Goal: Task Accomplishment & Management: Use online tool/utility

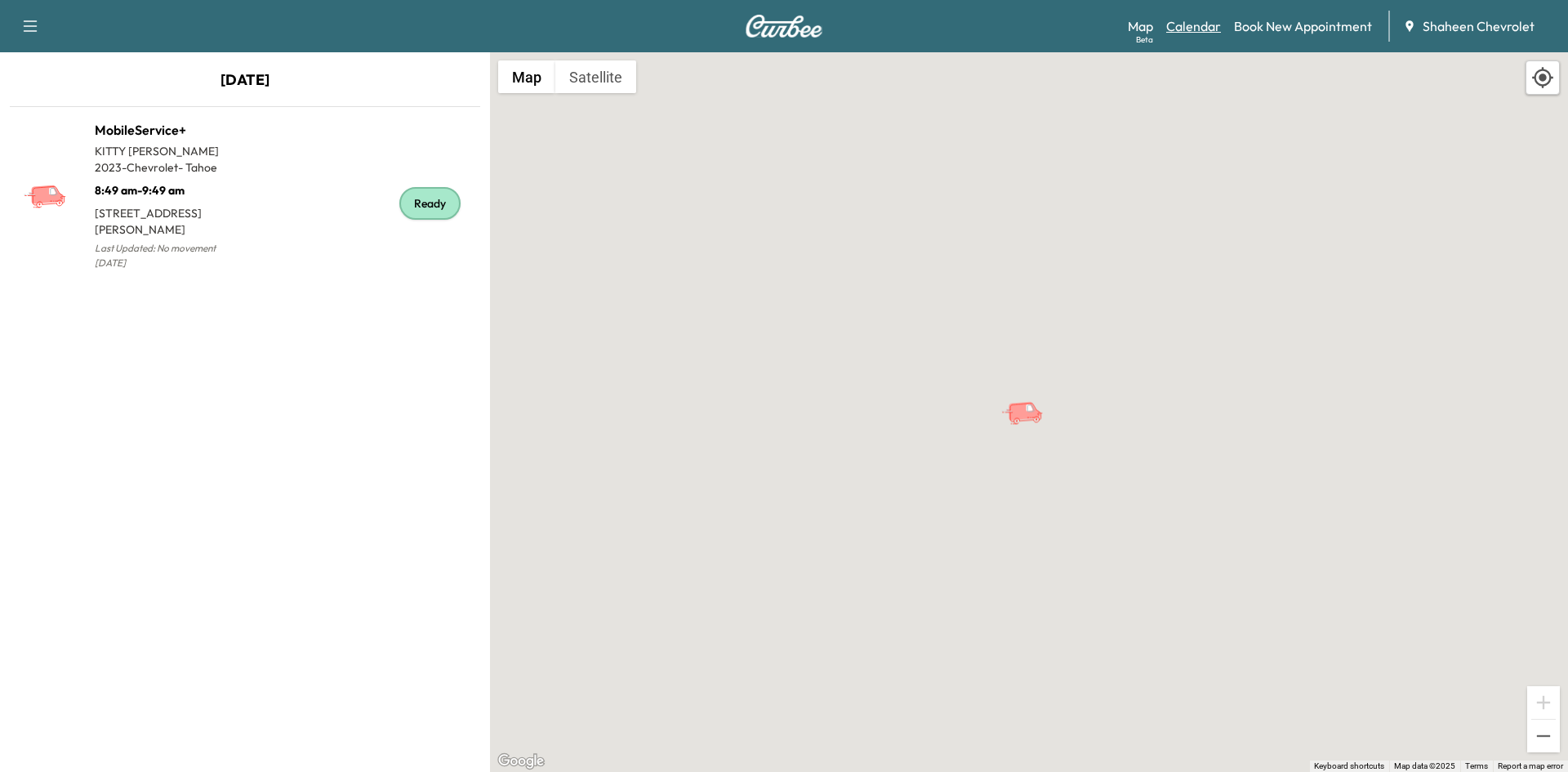
click at [1189, 29] on link "Calendar" at bounding box center [1193, 25] width 55 height 19
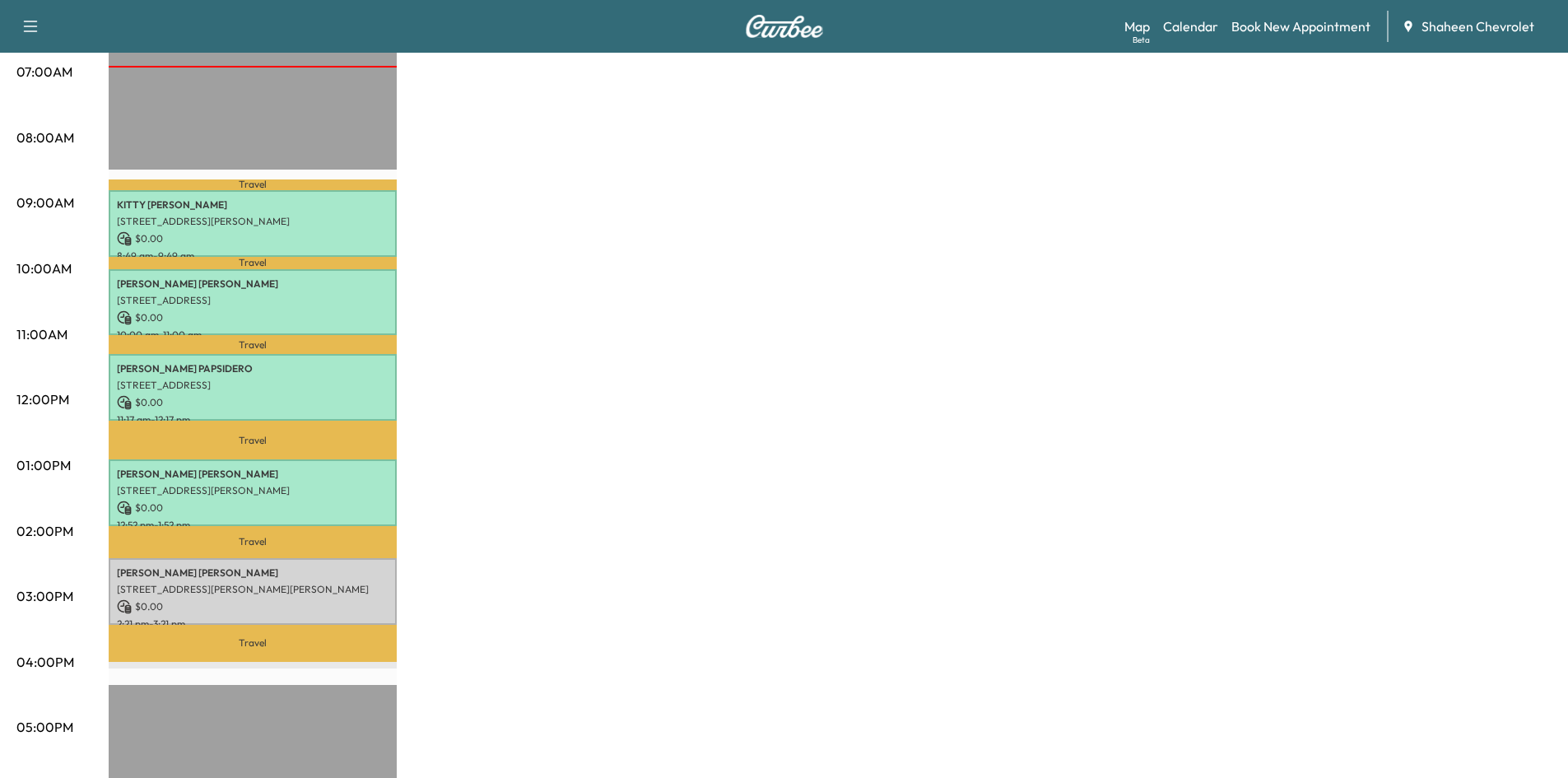
scroll to position [412, 0]
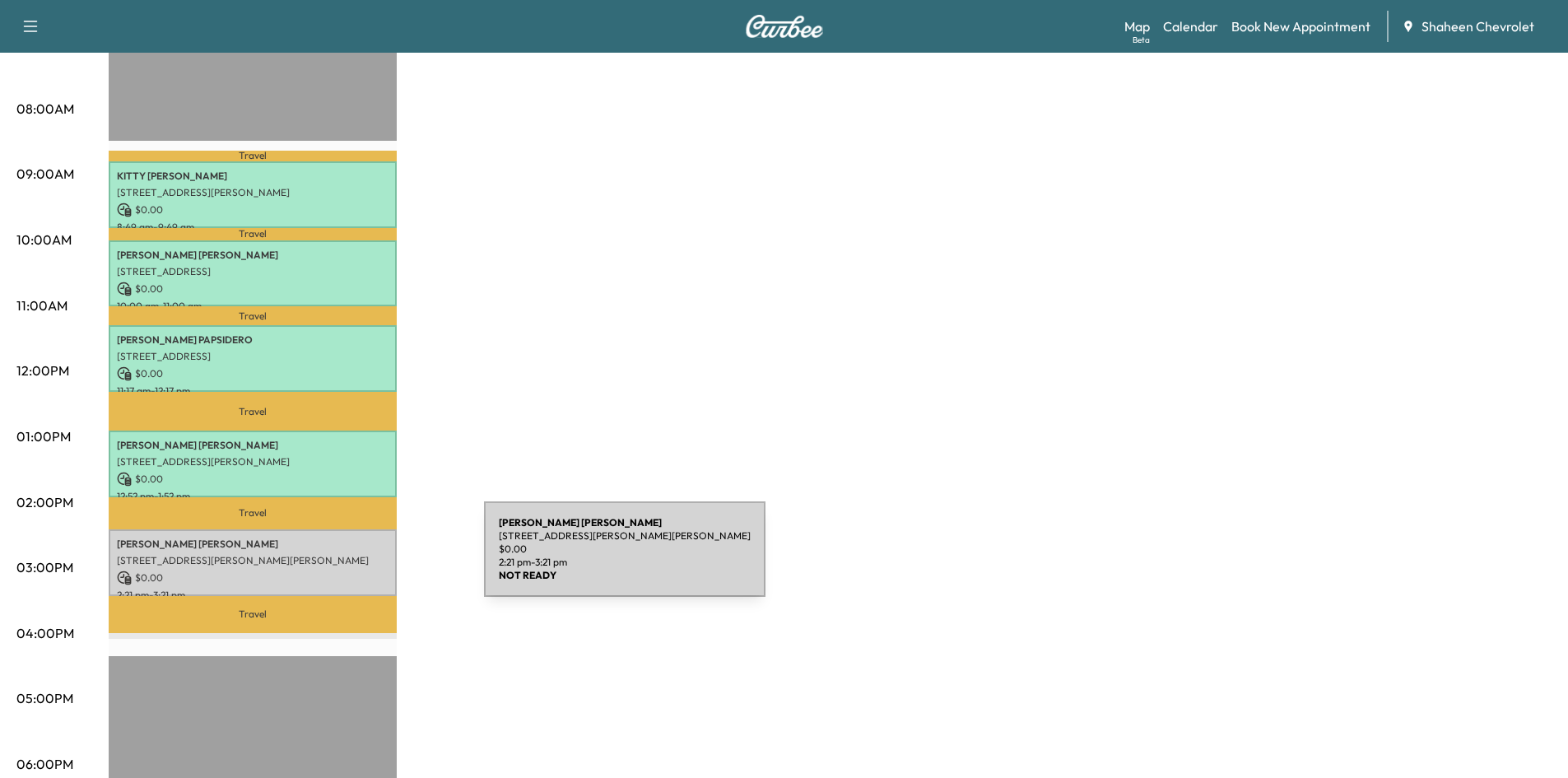
click at [360, 559] on p "[STREET_ADDRESS][PERSON_NAME][PERSON_NAME]" at bounding box center [252, 561] width 271 height 14
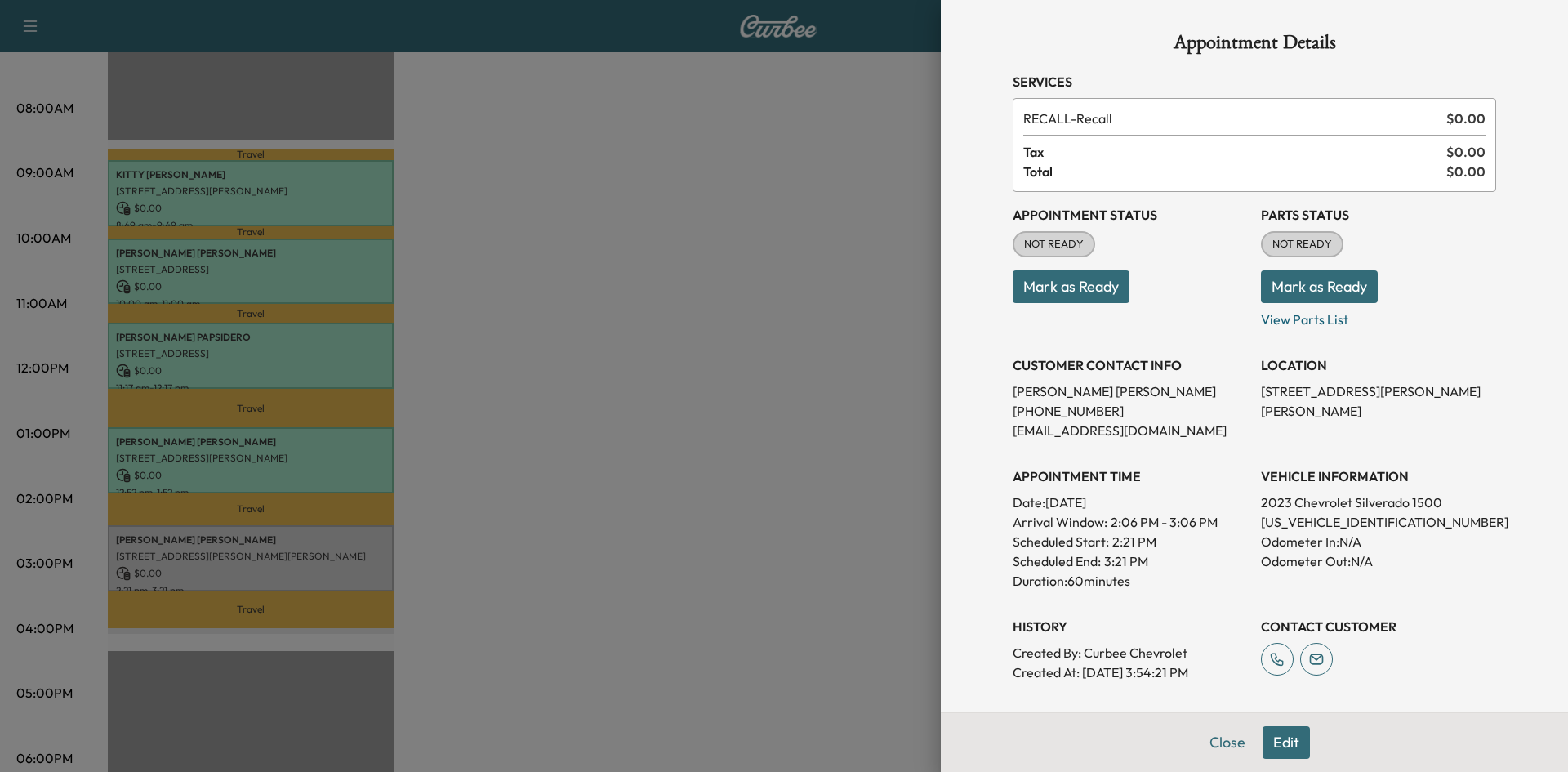
click at [1063, 279] on button "Mark as Ready" at bounding box center [1071, 286] width 117 height 33
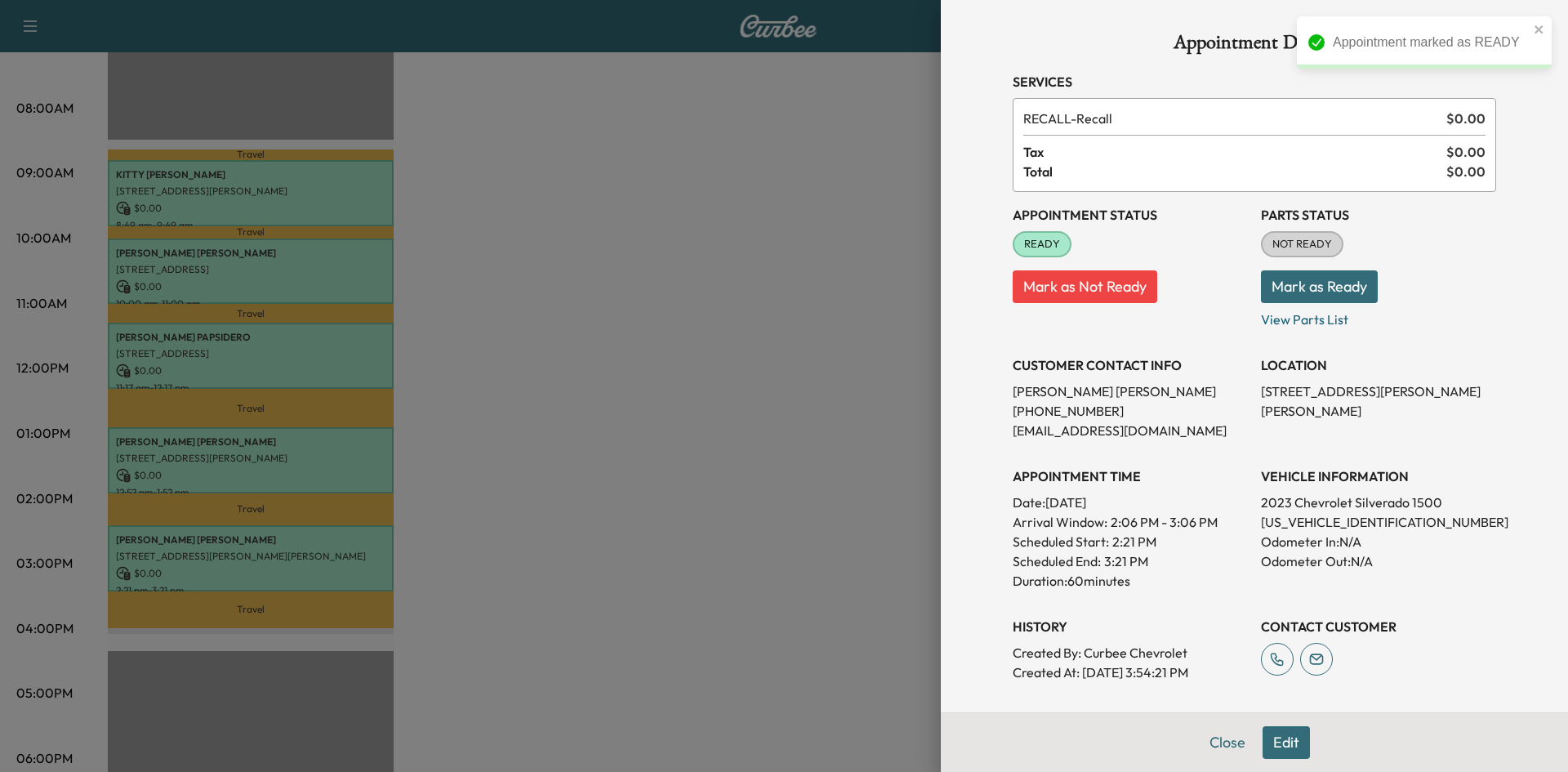
click at [1292, 281] on button "Mark as Ready" at bounding box center [1319, 286] width 117 height 33
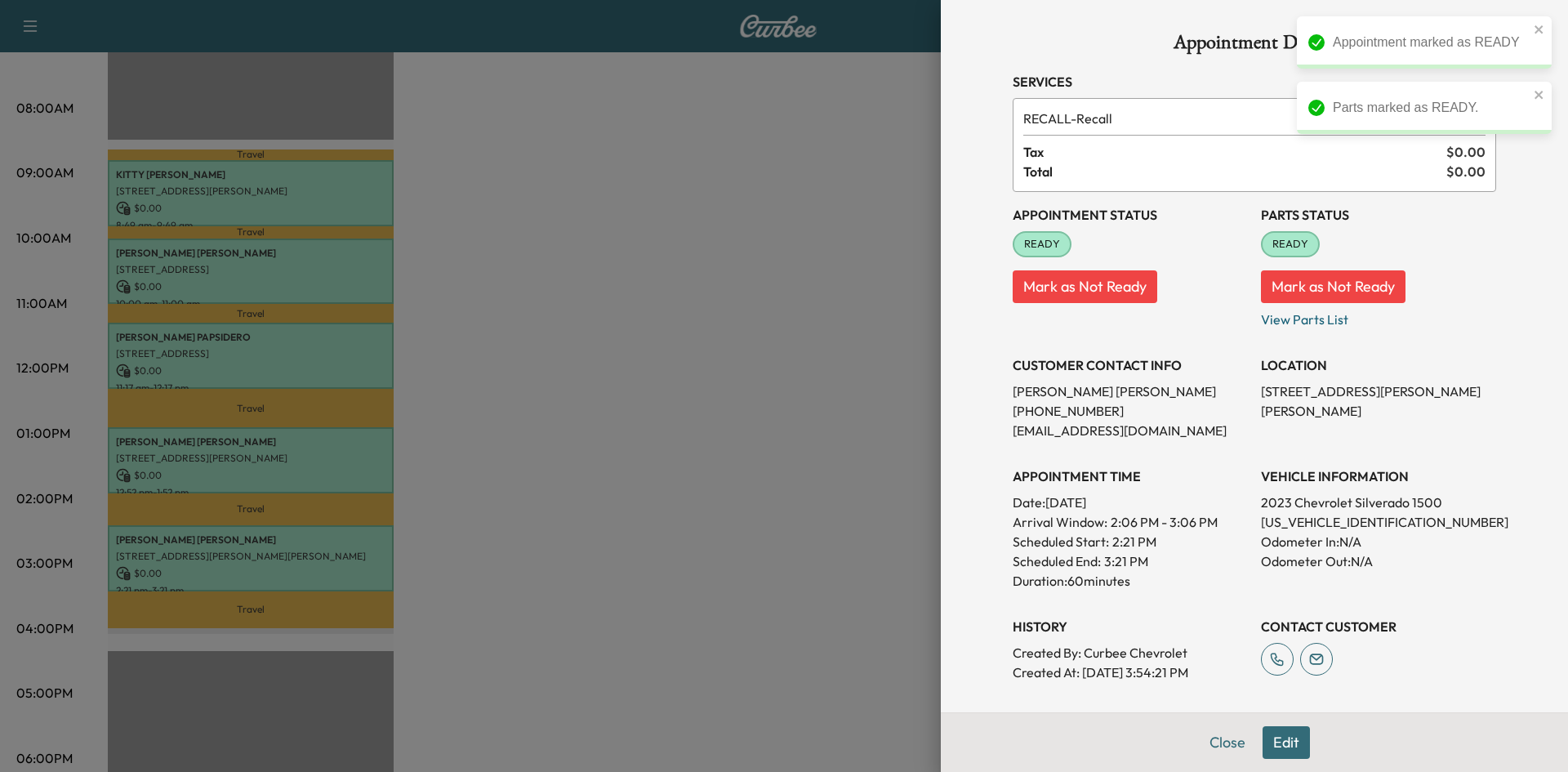
click at [681, 324] on div at bounding box center [784, 386] width 1568 height 772
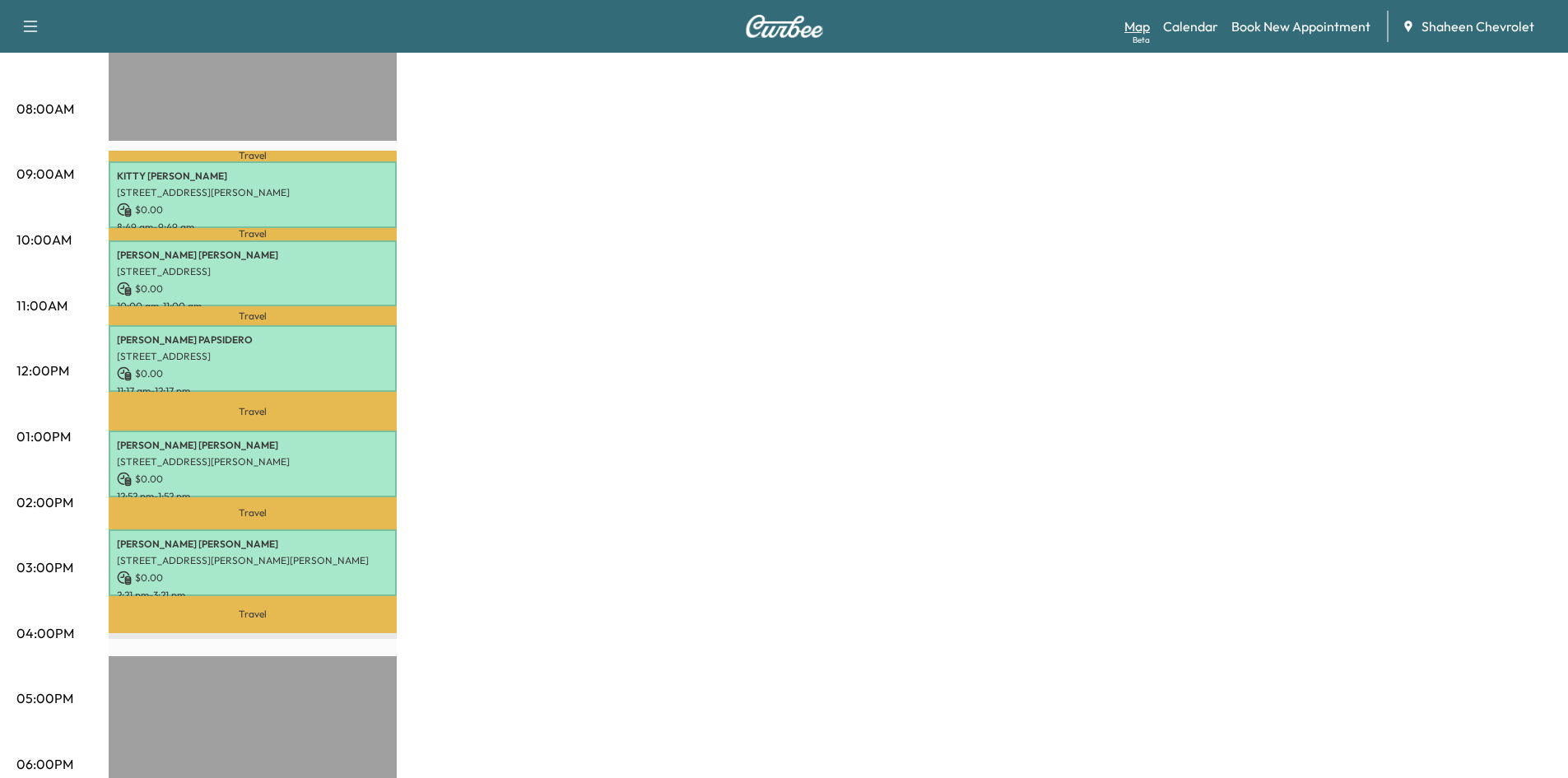
click at [1134, 24] on link "Map Beta" at bounding box center [1137, 25] width 25 height 19
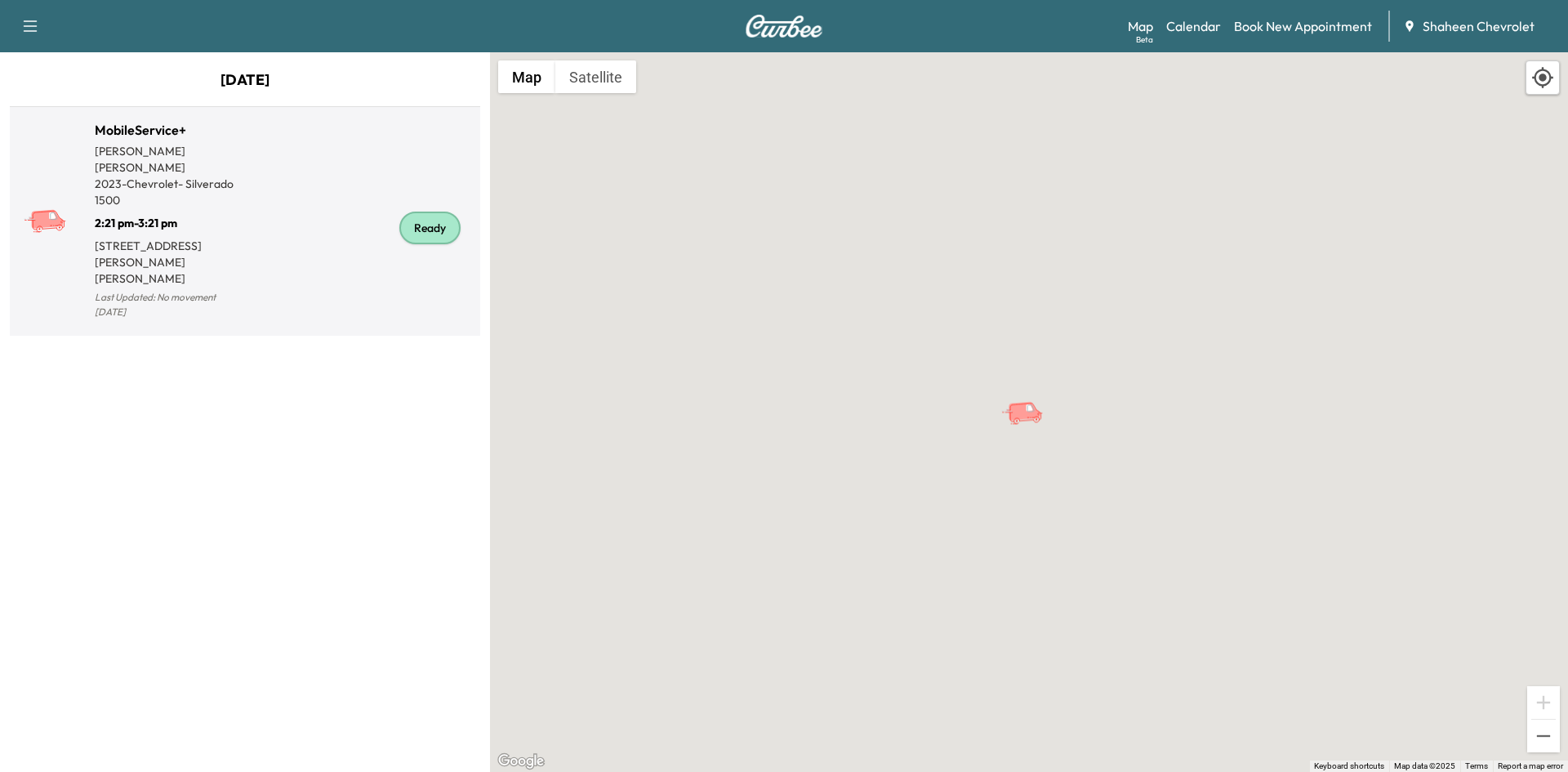
click at [319, 236] on div "Ready" at bounding box center [359, 228] width 229 height 190
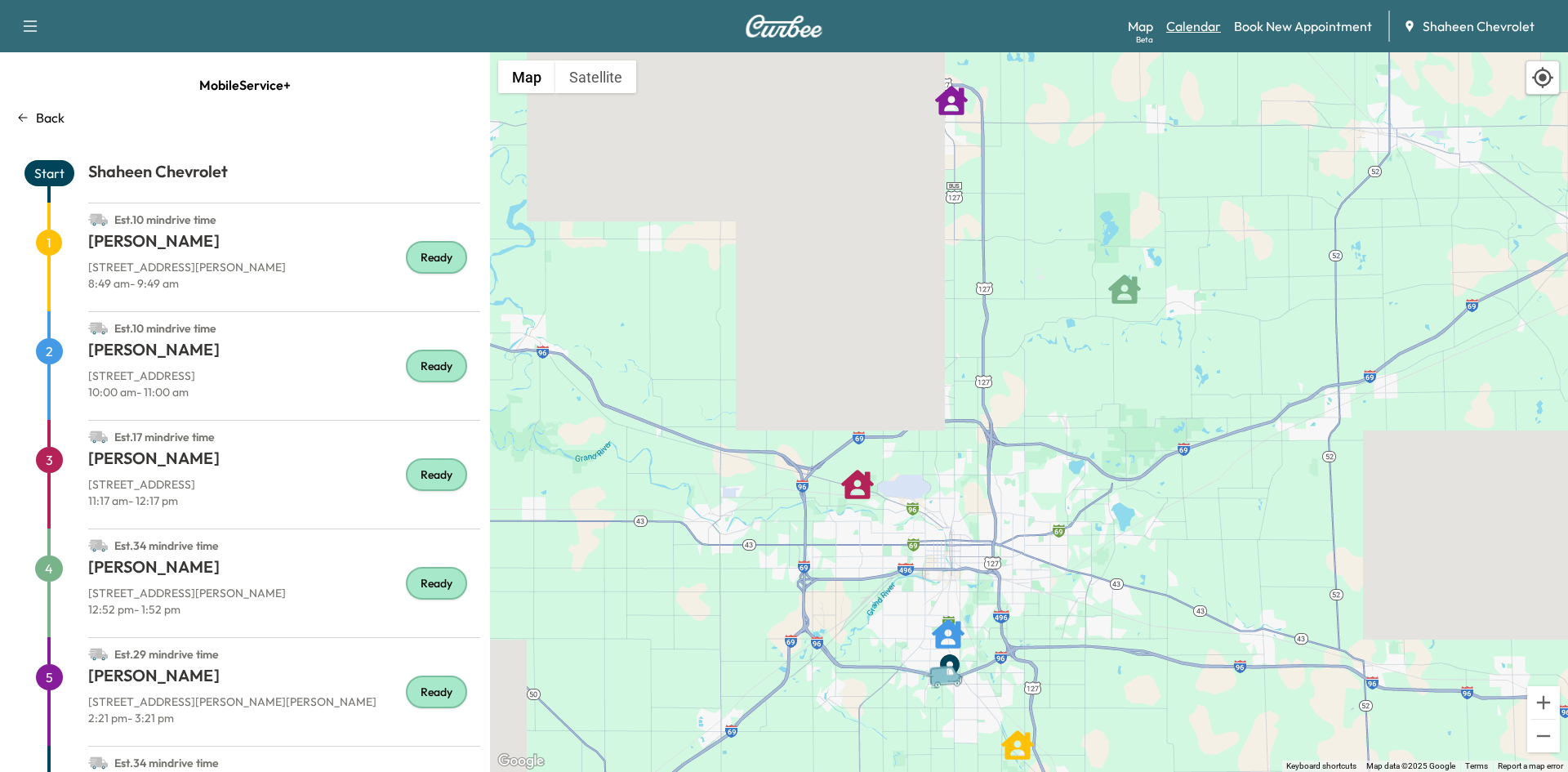
click at [1207, 29] on link "Calendar" at bounding box center [1193, 25] width 55 height 19
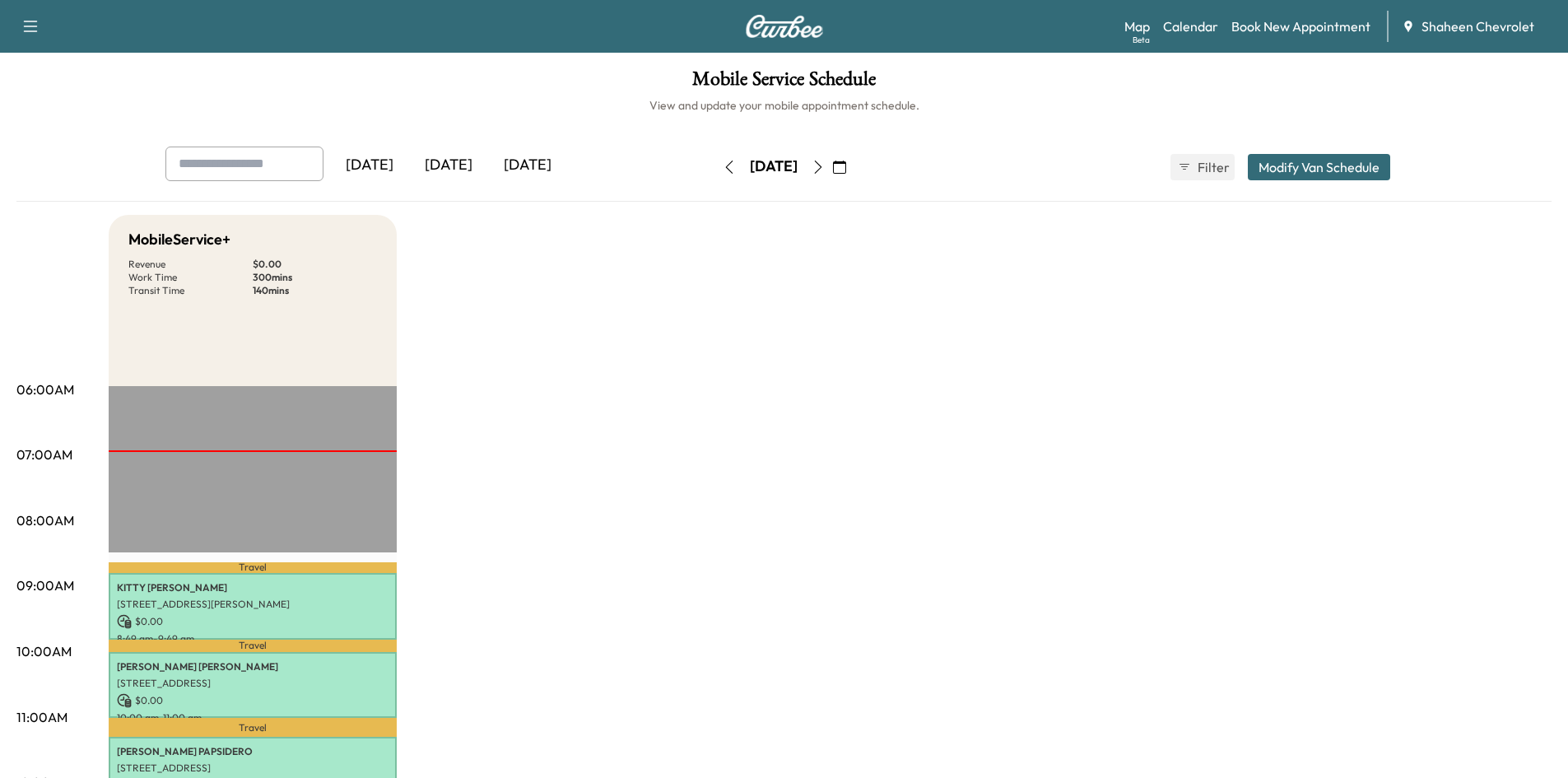
click at [822, 169] on icon "button" at bounding box center [817, 167] width 8 height 14
